Goal: Transaction & Acquisition: Download file/media

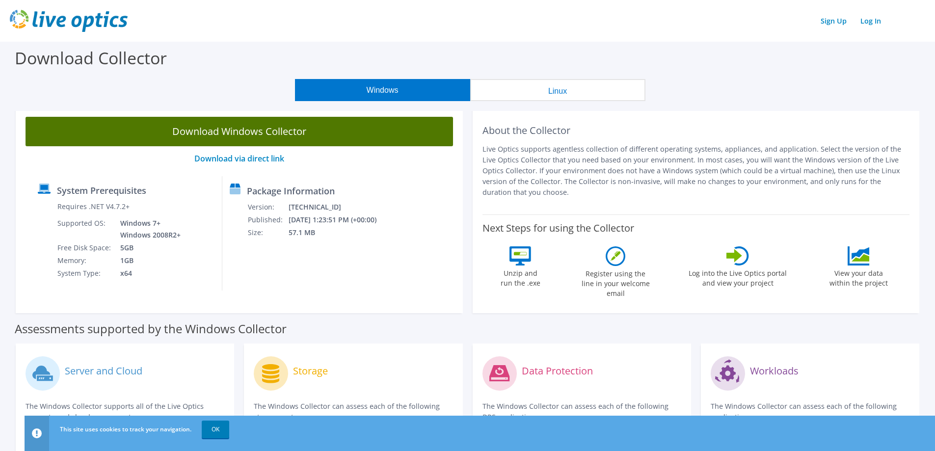
click at [310, 135] on link "Download Windows Collector" at bounding box center [240, 131] width 428 height 29
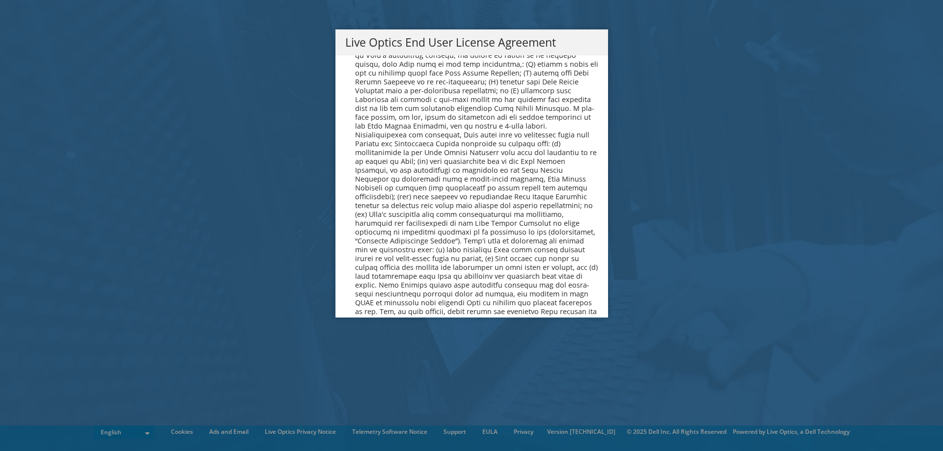
scroll to position [3713, 0]
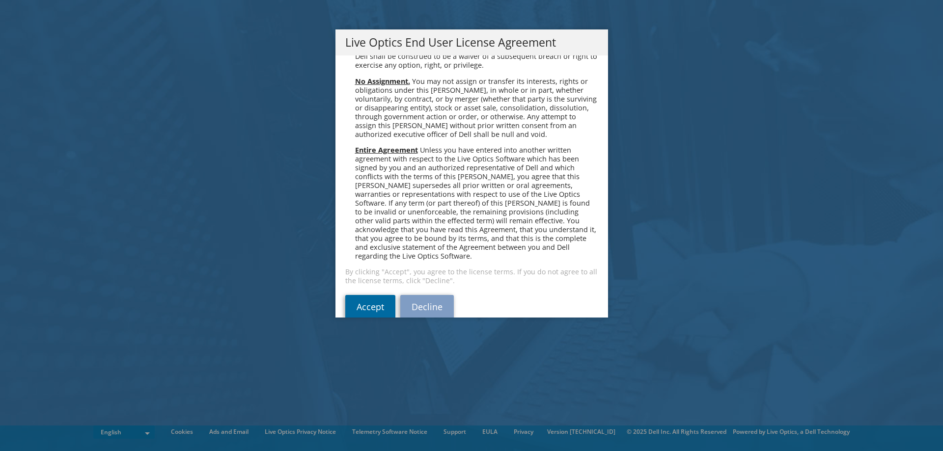
click at [372, 295] on link "Accept" at bounding box center [370, 307] width 50 height 24
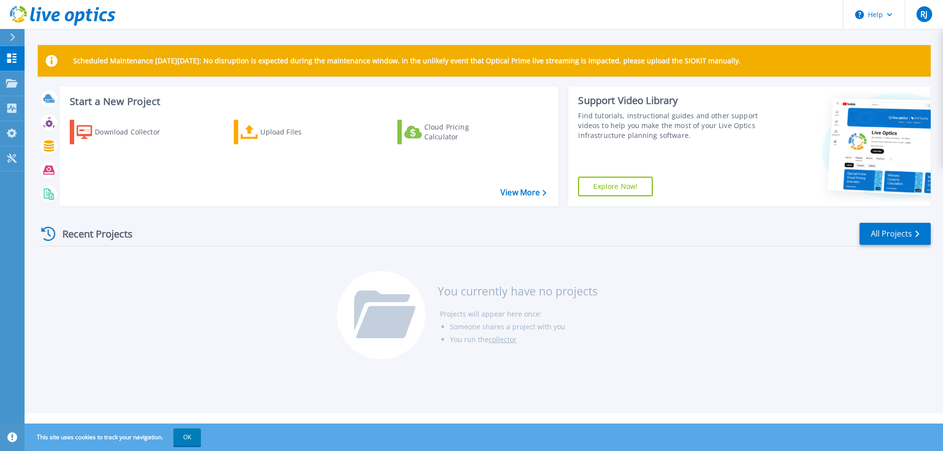
click at [417, 224] on div "Recent Projects All Projects" at bounding box center [484, 234] width 893 height 25
click at [133, 136] on div "Download Collector" at bounding box center [134, 132] width 79 height 20
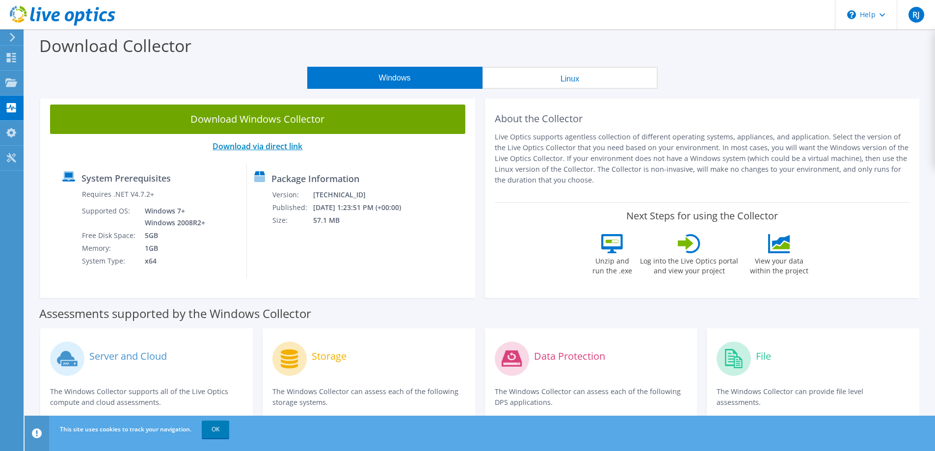
click at [279, 144] on link "Download via direct link" at bounding box center [258, 146] width 90 height 11
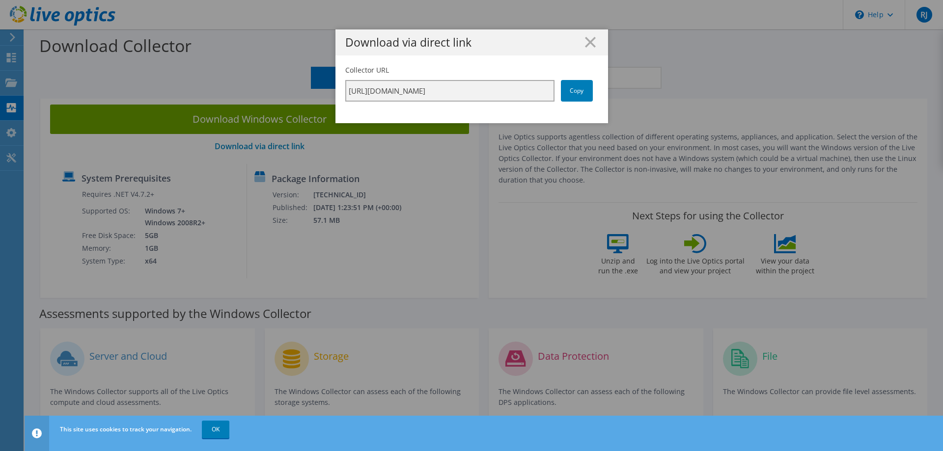
click at [457, 90] on input "https://app.liveoptics.com/collector/direct?request=adf85d8d-01ca-429e-84b9-767…" at bounding box center [449, 91] width 209 height 22
click at [585, 40] on icon at bounding box center [590, 42] width 11 height 11
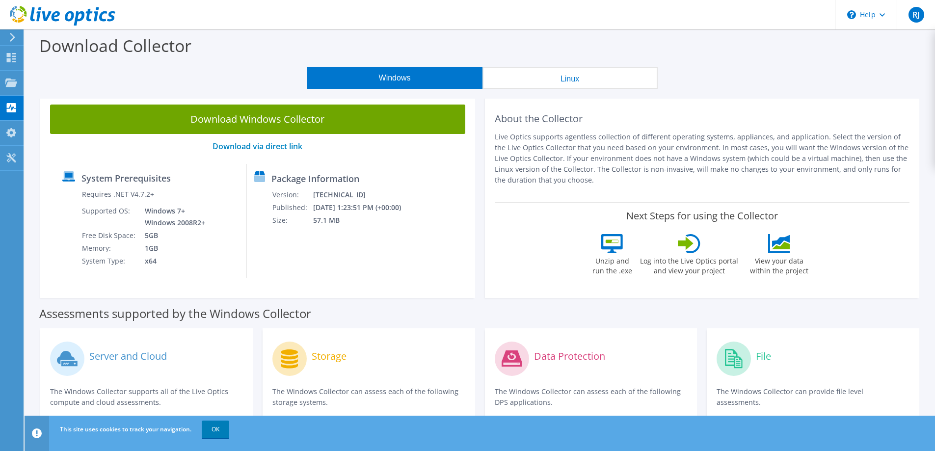
click at [259, 75] on div "Windows Linux" at bounding box center [482, 78] width 896 height 22
click at [215, 69] on div "Windows Linux" at bounding box center [482, 78] width 896 height 22
click at [214, 434] on link "OK" at bounding box center [215, 430] width 27 height 18
